Goal: Task Accomplishment & Management: Use online tool/utility

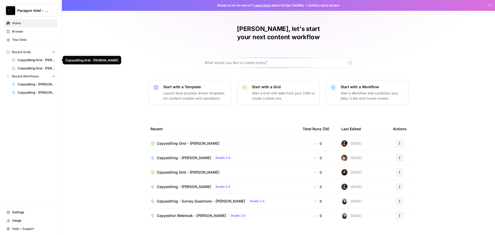
click at [19, 58] on span "Copyediting Grid - [PERSON_NAME]" at bounding box center [37, 60] width 38 height 5
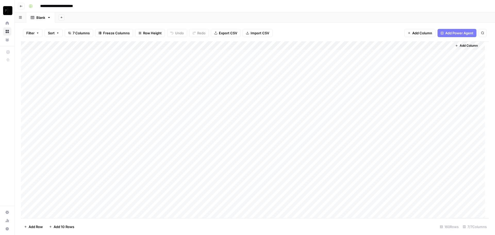
click at [8, 24] on icon at bounding box center [7, 23] width 4 height 4
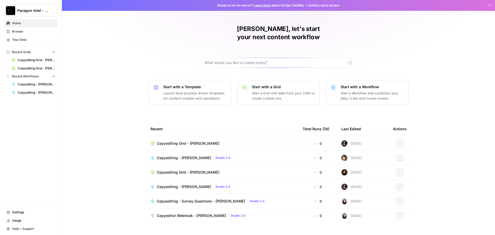
click at [14, 33] on span "Browse" at bounding box center [33, 31] width 43 height 5
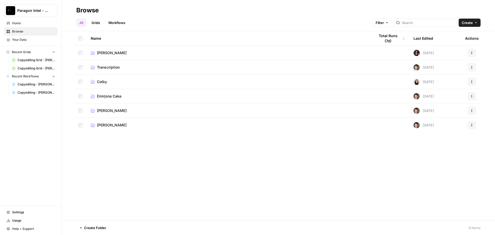
click at [113, 113] on td "[PERSON_NAME]" at bounding box center [229, 110] width 284 height 14
click at [103, 110] on span "[PERSON_NAME]" at bounding box center [112, 110] width 30 height 5
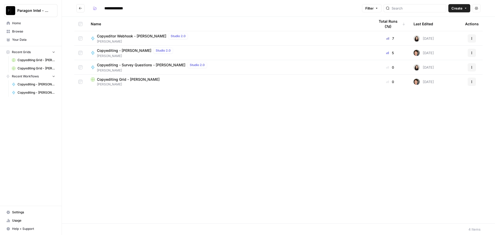
click at [107, 35] on span "Copyeditor Webhook - [PERSON_NAME]" at bounding box center [131, 36] width 69 height 5
click at [107, 35] on div "**********" at bounding box center [278, 117] width 433 height 235
type input "**********"
click at [113, 52] on span "Copyediting - [PERSON_NAME]" at bounding box center [124, 50] width 54 height 5
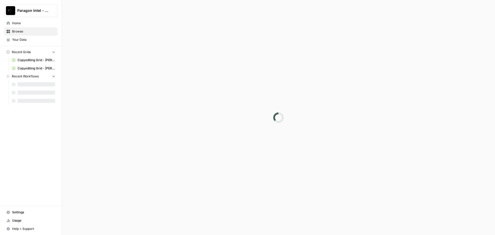
click at [113, 52] on div at bounding box center [278, 117] width 433 height 235
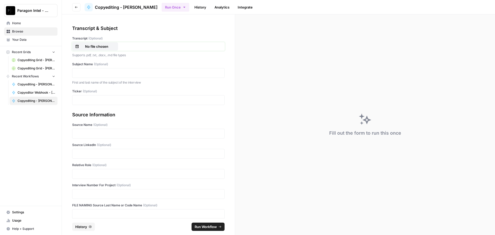
click at [89, 46] on p "No file chosen" at bounding box center [96, 46] width 33 height 5
click at [101, 73] on p at bounding box center [149, 72] width 146 height 5
click at [82, 149] on div at bounding box center [148, 154] width 152 height 10
click at [82, 153] on p at bounding box center [149, 153] width 146 height 5
click at [86, 172] on p at bounding box center [149, 173] width 146 height 5
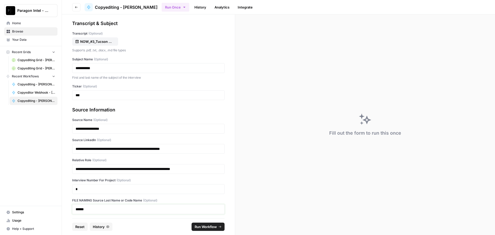
scroll to position [7, 0]
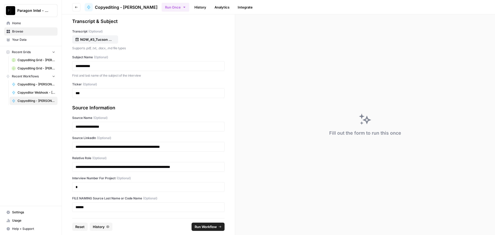
click at [211, 227] on span "Run Workflow" at bounding box center [206, 226] width 22 height 5
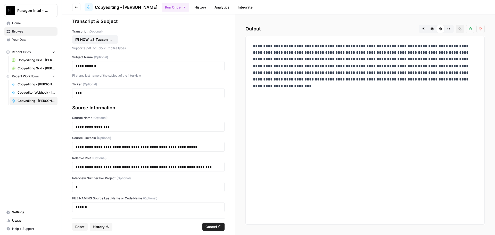
click at [20, 24] on span "Home" at bounding box center [33, 23] width 43 height 5
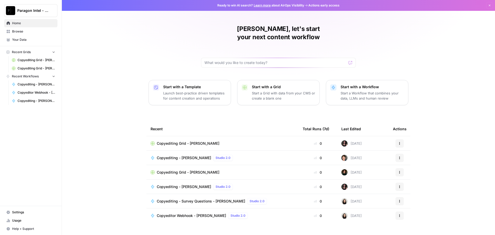
click at [20, 25] on span "Home" at bounding box center [33, 23] width 43 height 5
click at [19, 25] on span "Home" at bounding box center [33, 23] width 43 height 5
click at [19, 32] on span "Browse" at bounding box center [33, 31] width 43 height 5
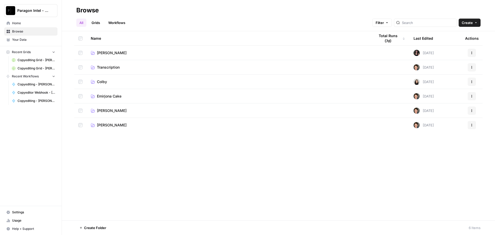
click at [111, 111] on span "[PERSON_NAME]" at bounding box center [112, 110] width 30 height 5
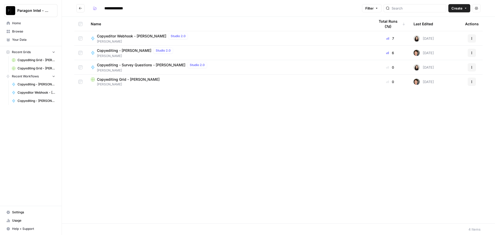
click at [106, 50] on span "Copyediting - [PERSON_NAME]" at bounding box center [124, 50] width 54 height 5
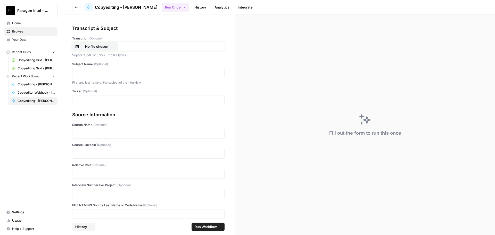
click at [105, 48] on p "No file chosen" at bounding box center [96, 46] width 33 height 5
click at [115, 73] on p at bounding box center [149, 72] width 146 height 5
drag, startPoint x: 81, startPoint y: 155, endPoint x: 84, endPoint y: 164, distance: 10.2
click at [81, 155] on p at bounding box center [149, 153] width 146 height 5
click at [83, 174] on p at bounding box center [149, 173] width 146 height 5
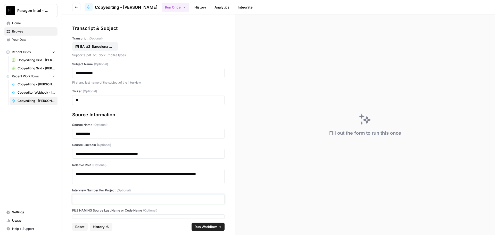
click at [90, 198] on p at bounding box center [149, 198] width 146 height 5
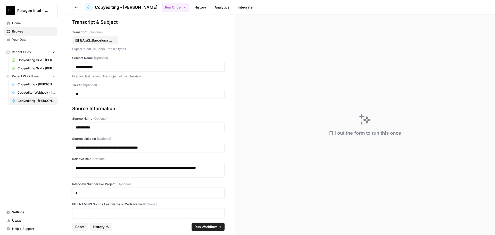
scroll to position [12, 0]
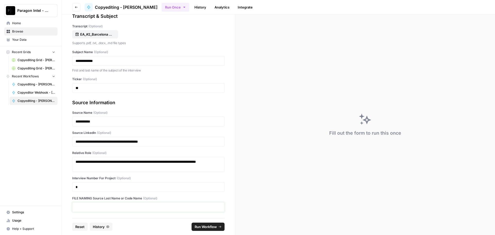
click at [88, 205] on p at bounding box center [149, 206] width 146 height 5
click at [207, 228] on span "Run Workflow" at bounding box center [206, 226] width 22 height 5
